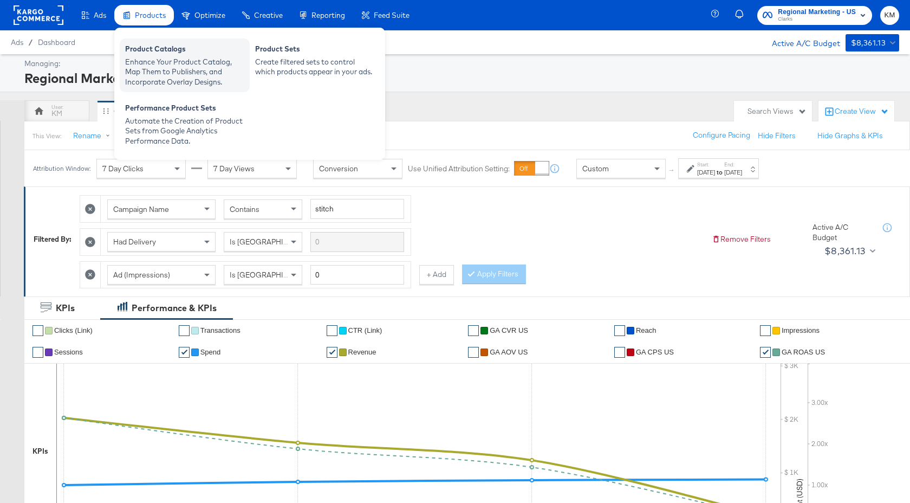
click at [160, 58] on div "Enhance Your Product Catalog, Map Them to Publishers, and Incorporate Overlay D…" at bounding box center [184, 72] width 119 height 30
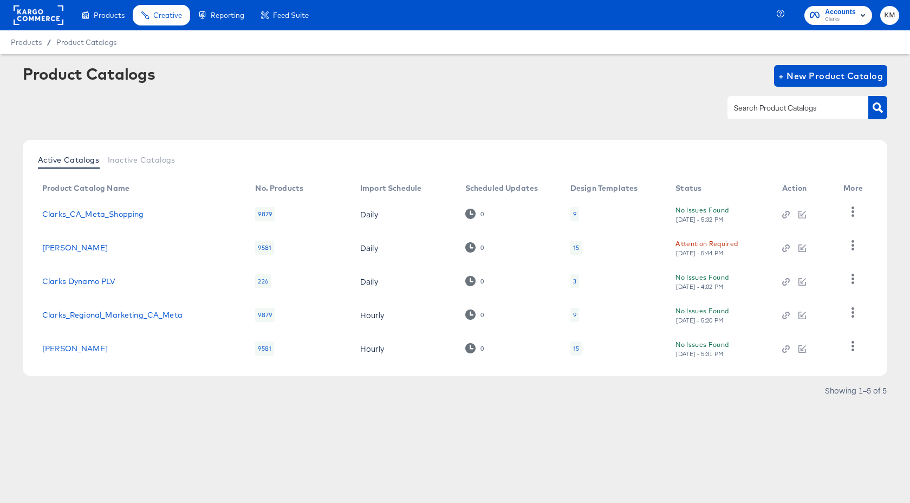
click at [577, 249] on div "15" at bounding box center [576, 247] width 6 height 9
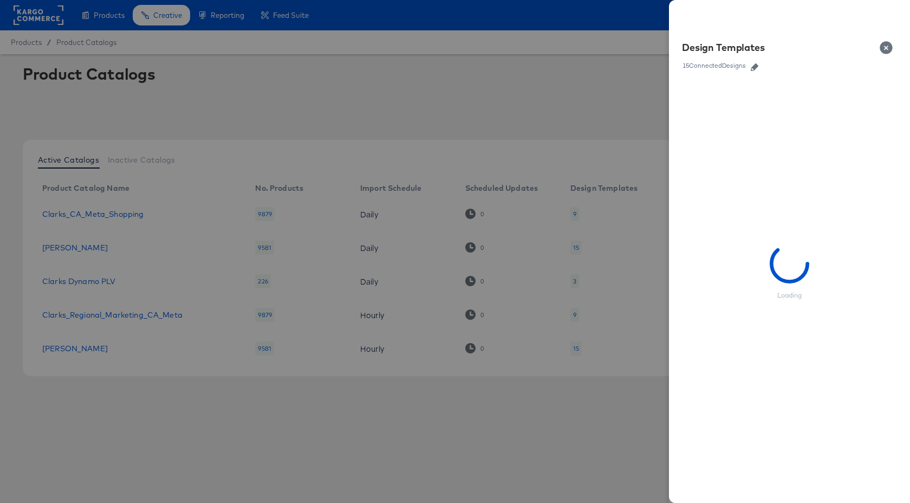
click at [755, 68] on icon "button" at bounding box center [755, 67] width 8 height 8
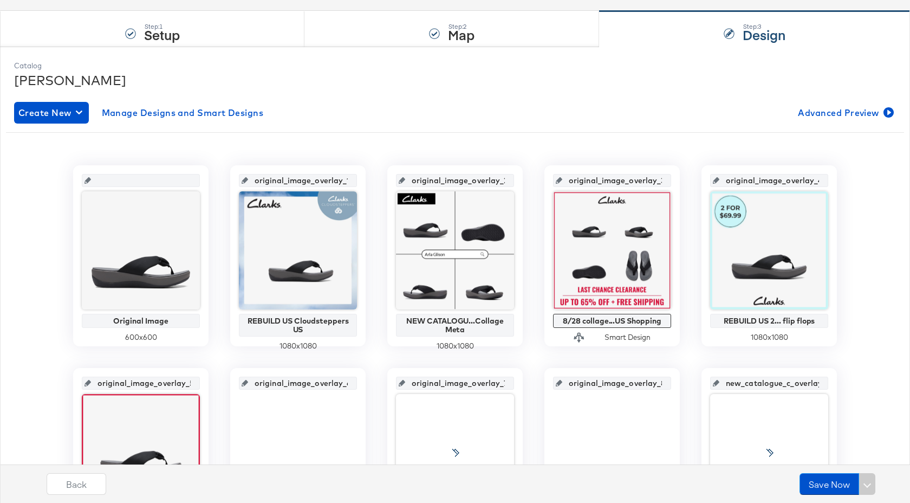
scroll to position [144, 0]
